Goal: Download file/media

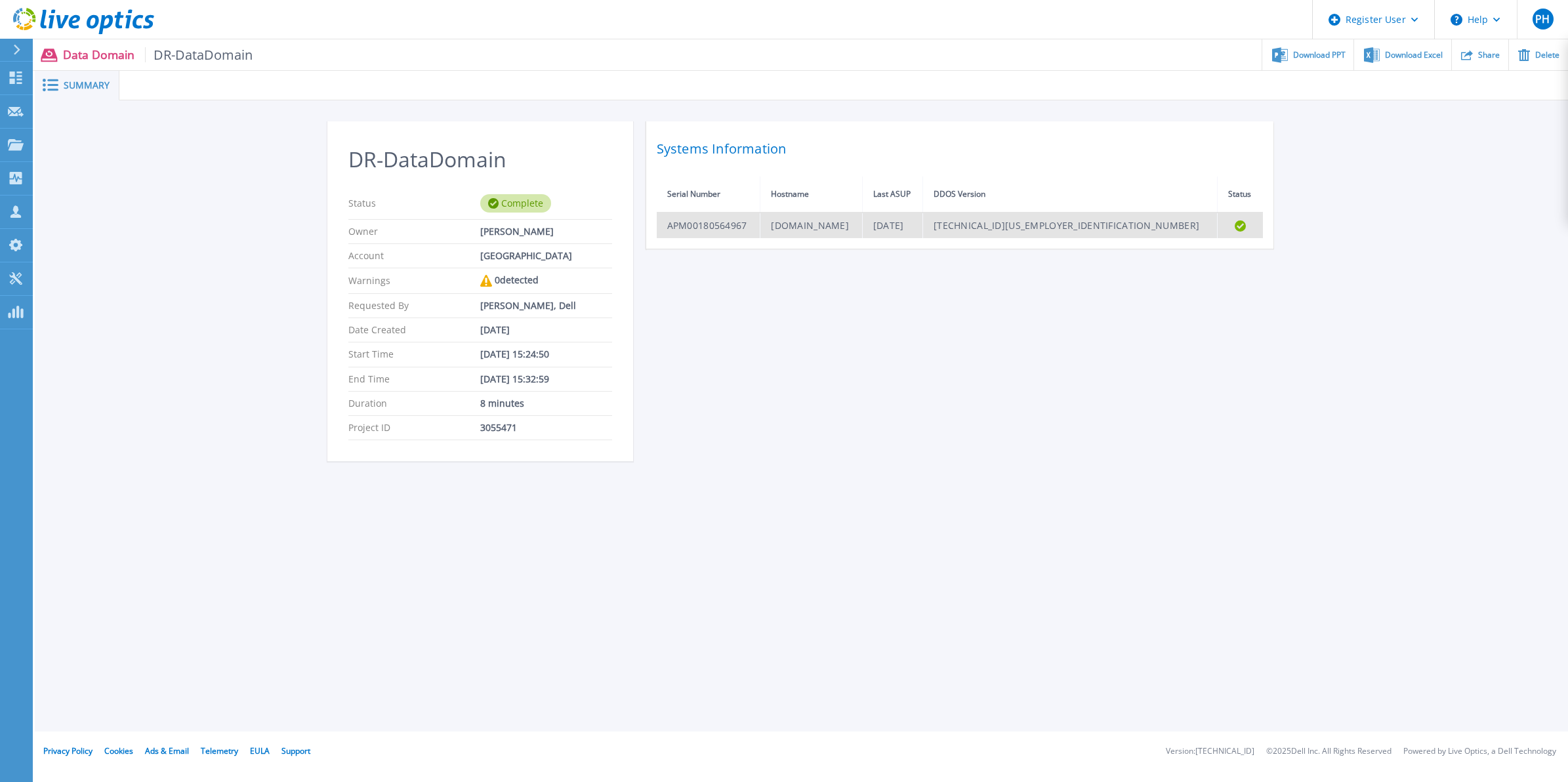
click at [862, 223] on td "[DOMAIN_NAME]" at bounding box center [811, 225] width 102 height 25
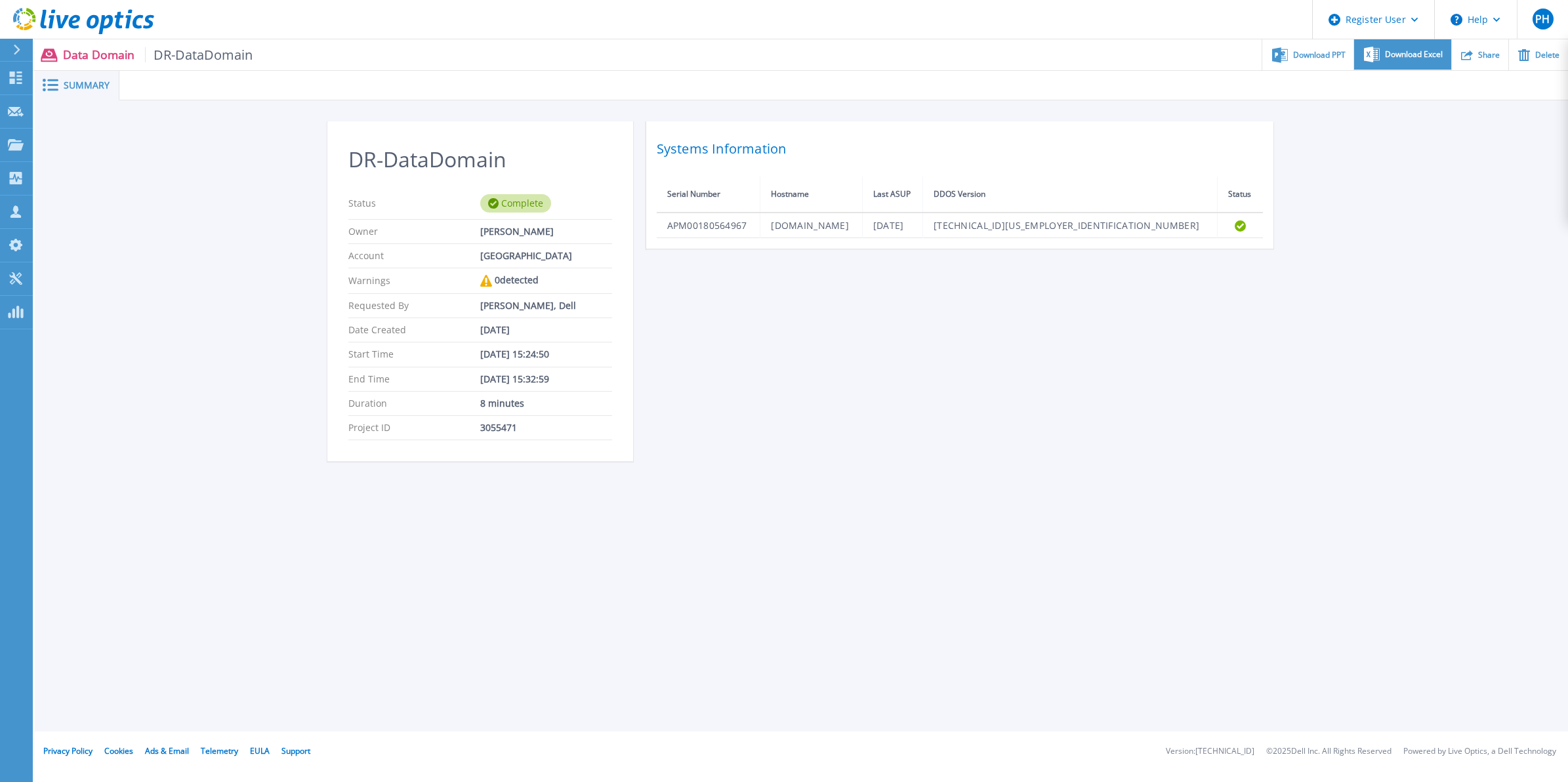
click at [1364, 50] on icon at bounding box center [1371, 54] width 16 height 16
click at [1389, 57] on span "Download Excel" at bounding box center [1413, 54] width 58 height 8
click at [1376, 296] on div "TR-DataDomain Status Complete Owner Suresh Venugopal Account TARRANT COUNTY JUN…" at bounding box center [801, 298] width 1533 height 396
click at [1384, 21] on div "Register User" at bounding box center [1373, 19] width 121 height 40
click at [1480, 25] on button "Help" at bounding box center [1476, 19] width 82 height 40
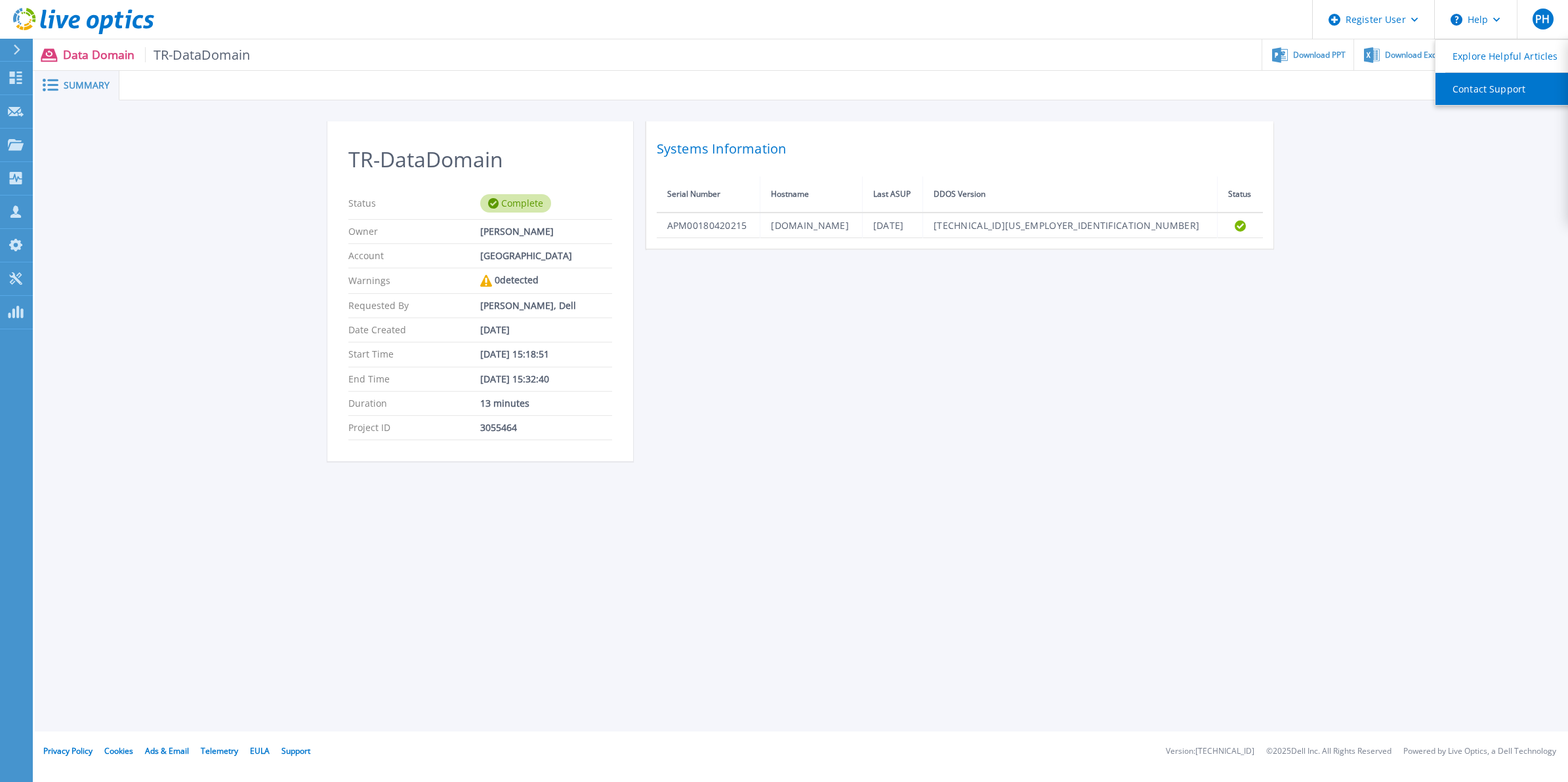
click at [1547, 89] on link "Contact Support" at bounding box center [1508, 88] width 146 height 32
